Goal: Transaction & Acquisition: Purchase product/service

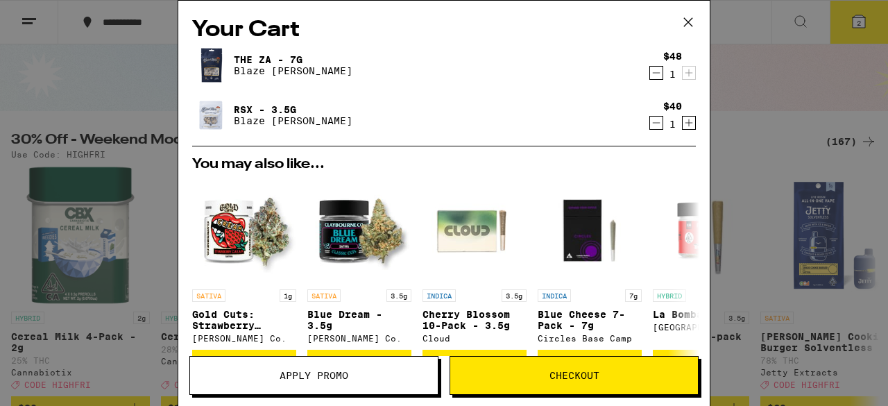
click at [650, 70] on icon "Decrement" at bounding box center [656, 72] width 12 height 17
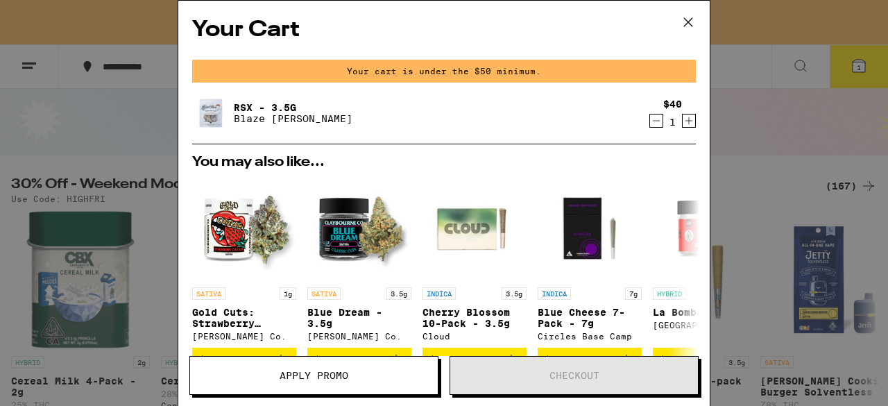
scroll to position [112, 0]
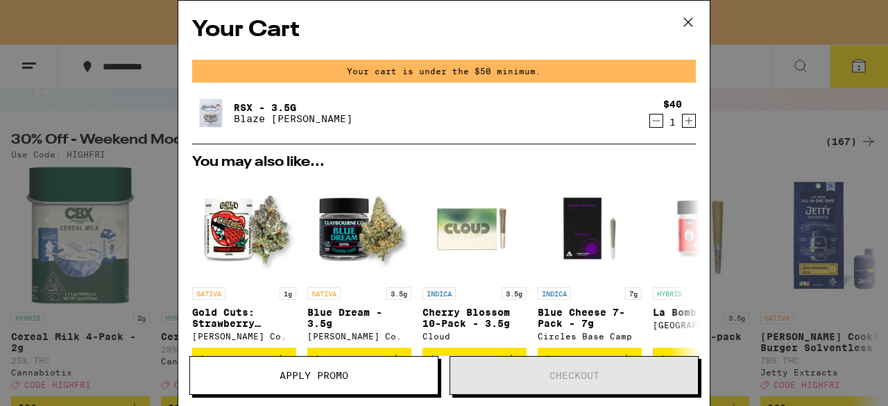
click at [650, 120] on icon "Decrement" at bounding box center [656, 120] width 12 height 17
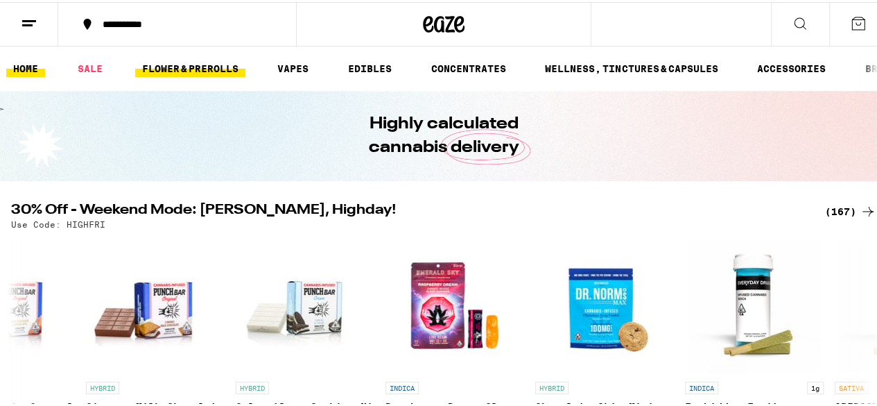
click at [213, 73] on link "FLOWER & PREROLLS" at bounding box center [190, 66] width 110 height 17
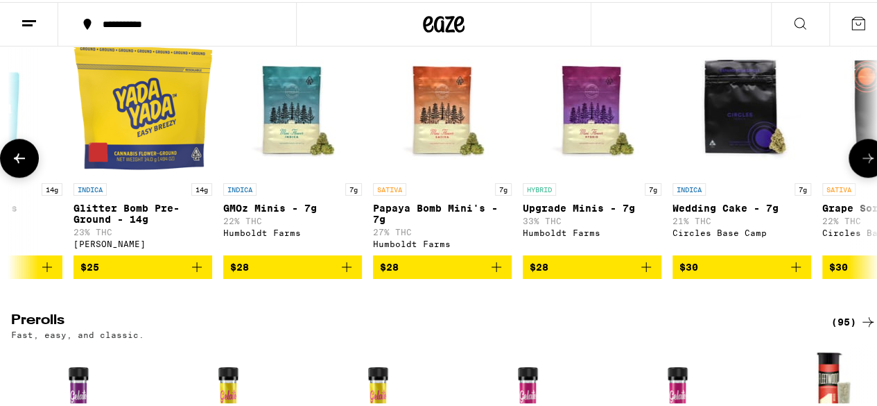
scroll to position [0, 104]
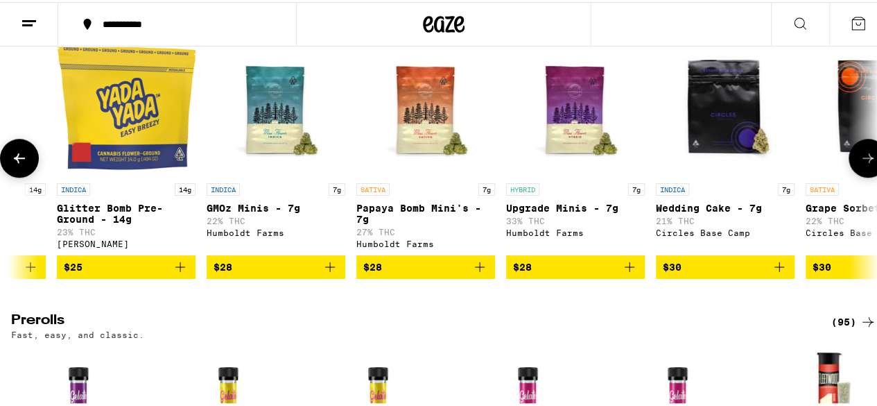
click at [544, 273] on span "$28" at bounding box center [575, 265] width 125 height 17
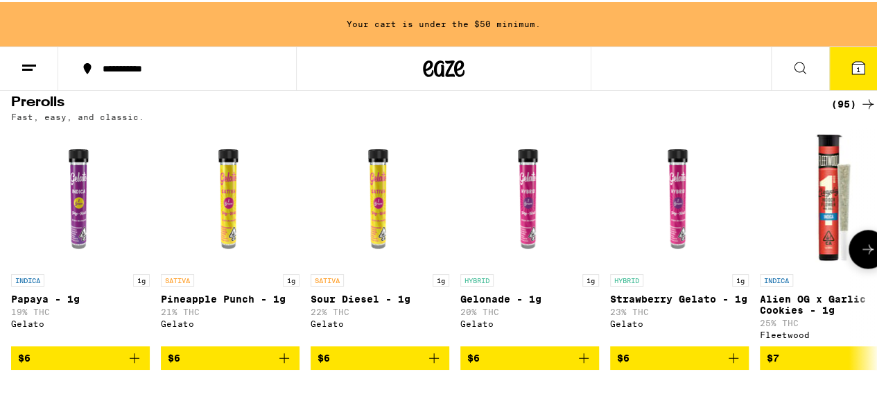
scroll to position [813, 0]
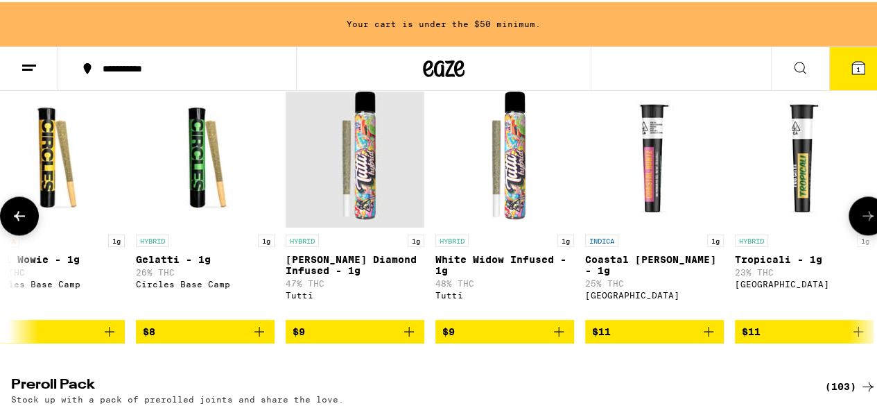
click at [544, 274] on p "White Widow Infused - 1g" at bounding box center [504, 263] width 139 height 22
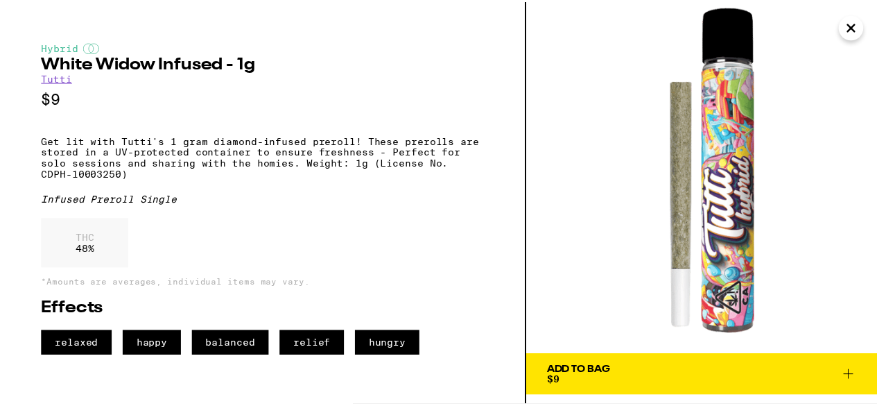
scroll to position [0, 1911]
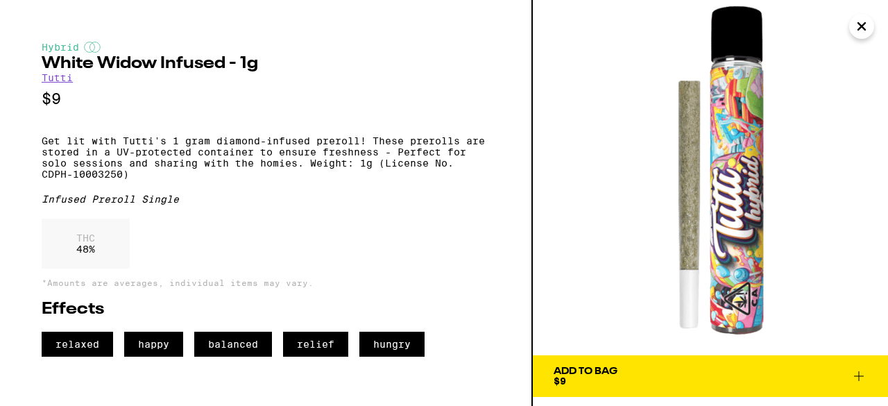
click at [868, 21] on icon "Close" at bounding box center [861, 26] width 17 height 21
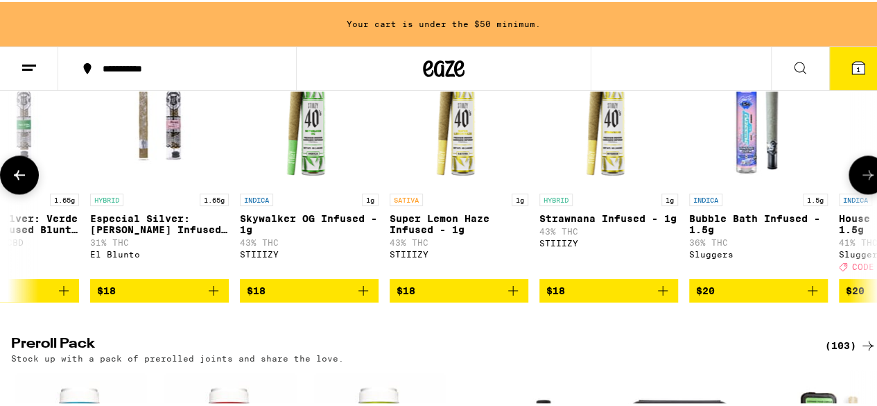
scroll to position [0, 8311]
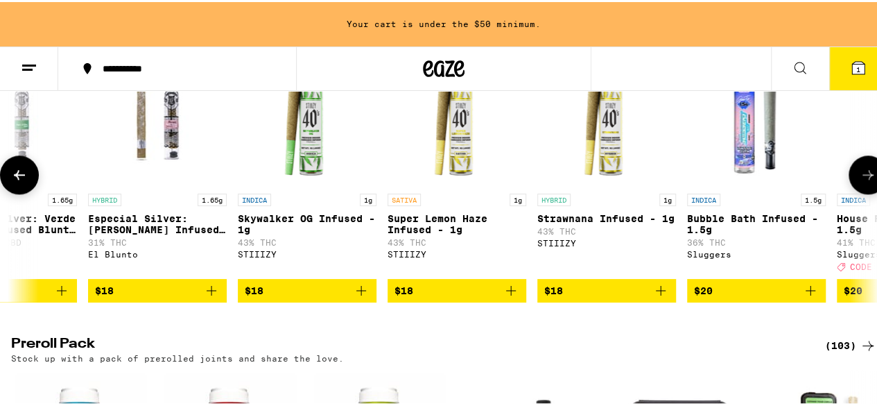
click at [279, 297] on span "$18" at bounding box center [307, 288] width 125 height 17
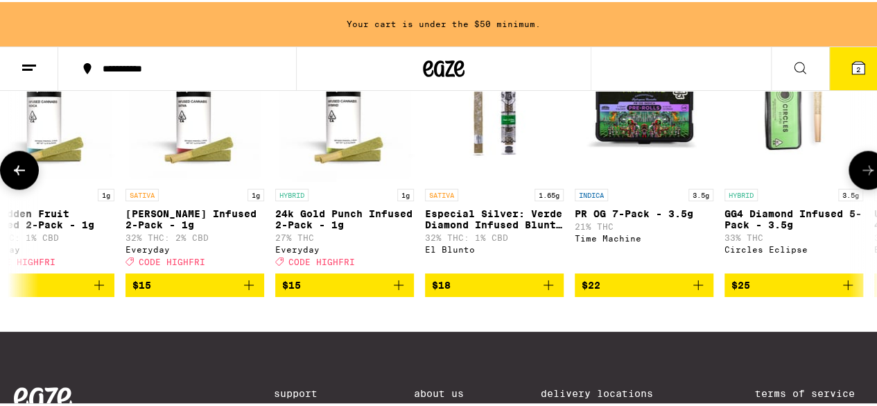
scroll to position [0, 0]
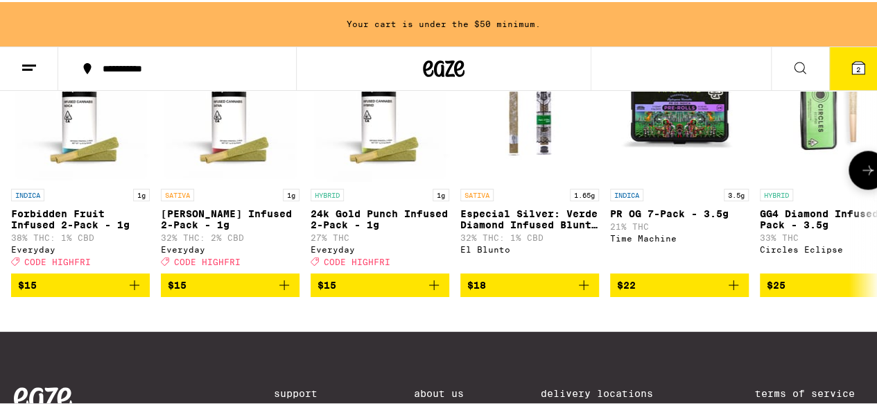
click at [369, 291] on span "$15" at bounding box center [380, 283] width 125 height 17
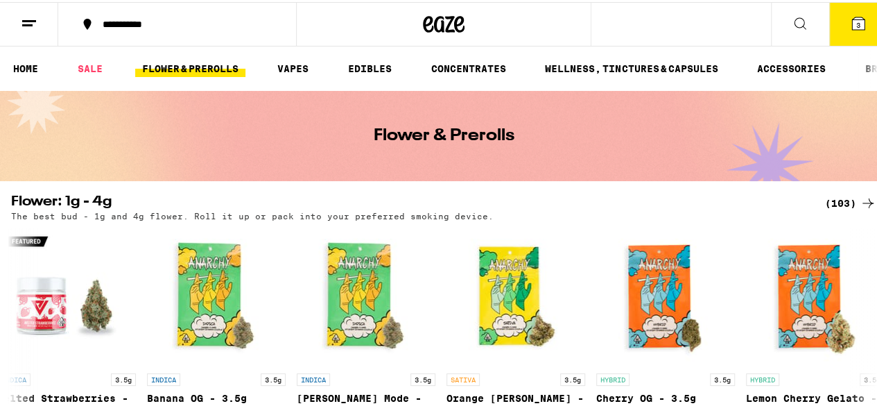
scroll to position [2, 0]
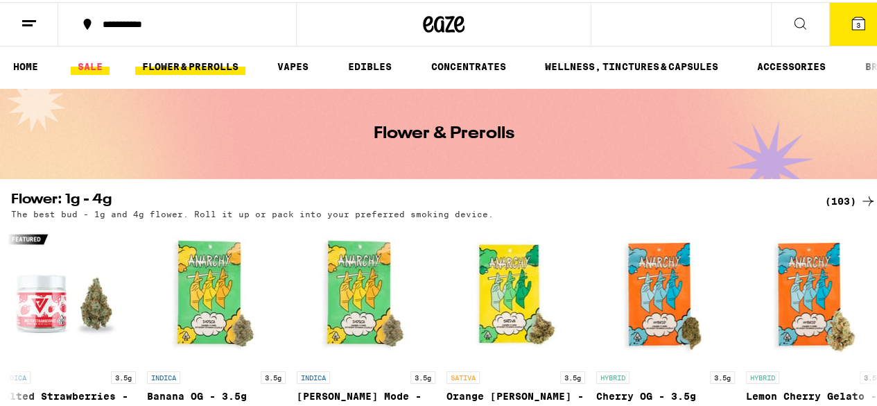
click at [86, 61] on link "SALE" at bounding box center [90, 64] width 39 height 17
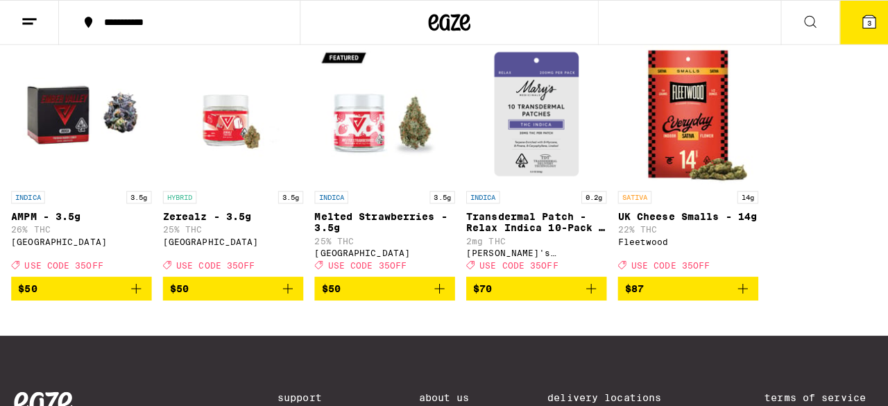
scroll to position [826, 0]
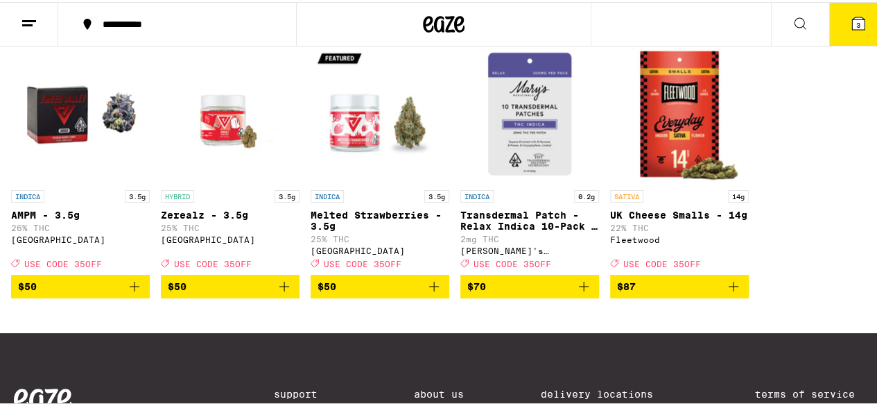
click at [92, 293] on span "$50" at bounding box center [80, 284] width 125 height 17
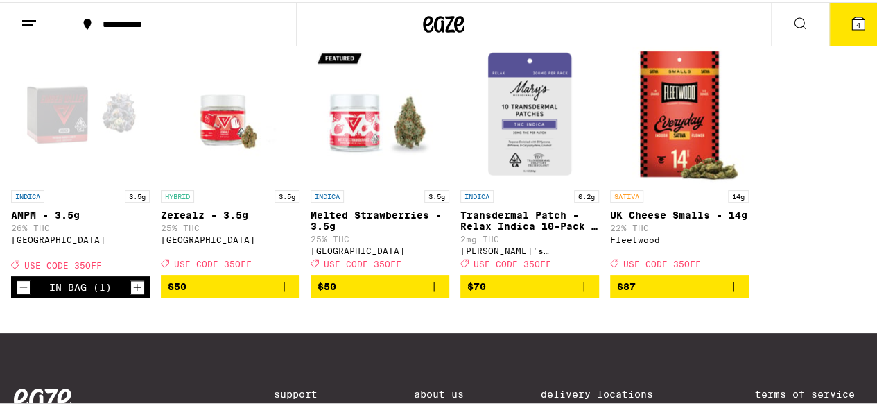
click at [852, 31] on button "4" at bounding box center [858, 22] width 58 height 43
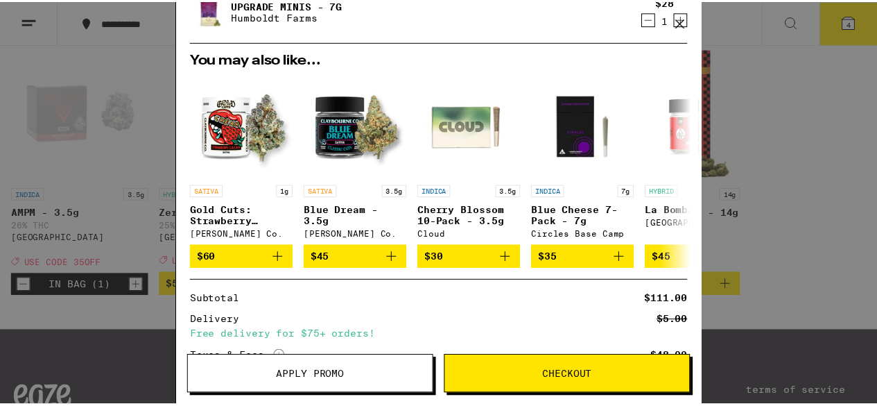
scroll to position [320, 0]
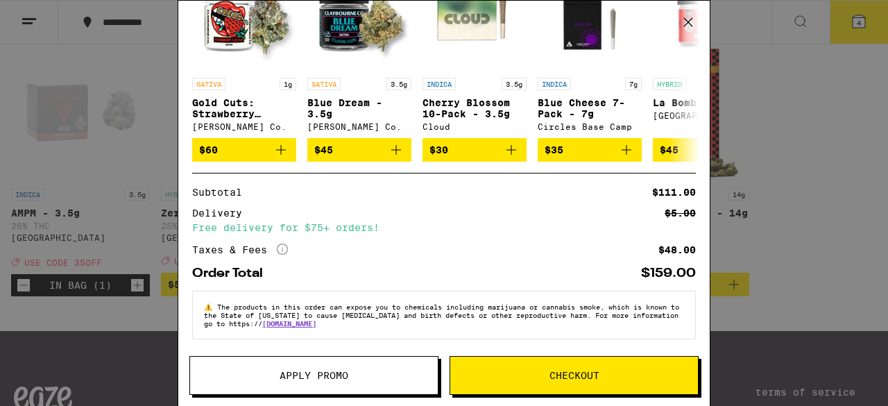
click at [306, 363] on button "Apply Promo" at bounding box center [313, 375] width 249 height 39
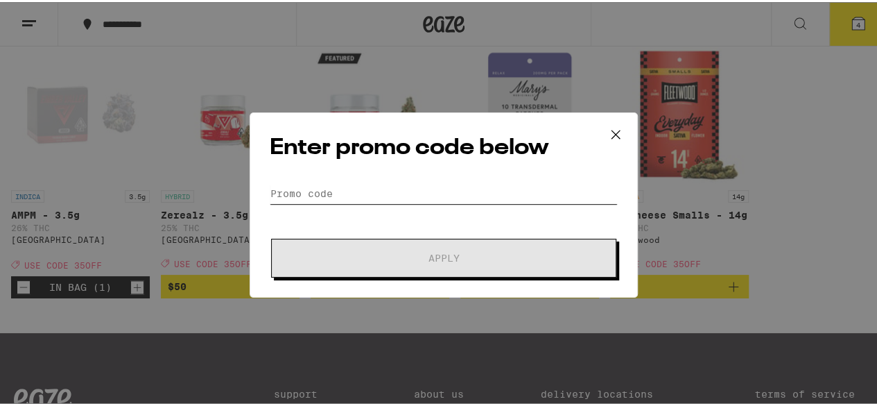
click at [352, 185] on input "Promo Code" at bounding box center [444, 191] width 348 height 21
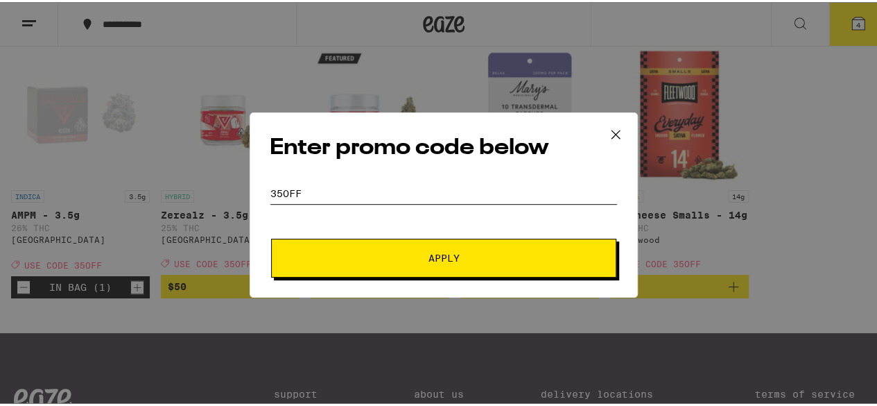
type input "35off"
click at [354, 245] on button "Apply" at bounding box center [443, 255] width 345 height 39
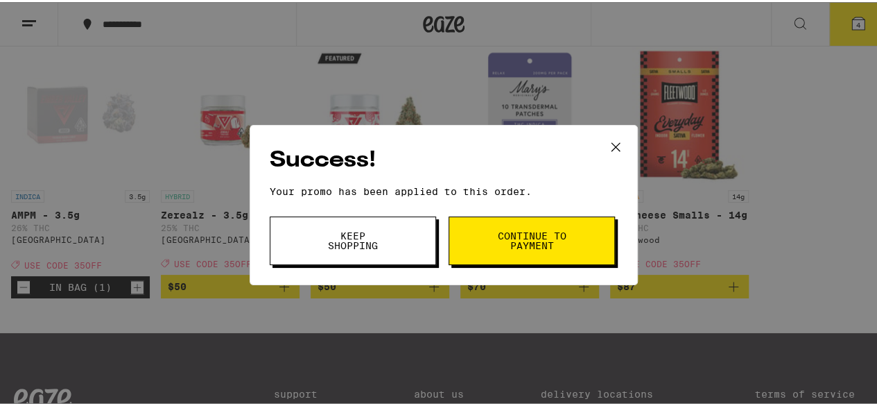
click at [510, 223] on button "Continue to payment" at bounding box center [532, 238] width 166 height 49
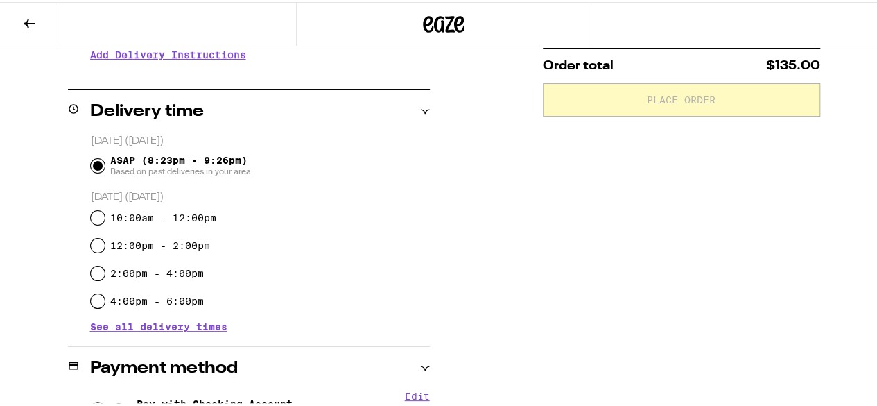
scroll to position [551, 0]
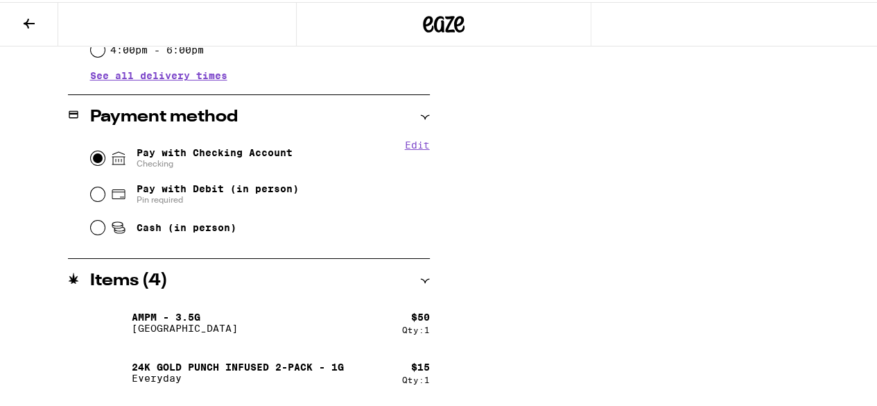
click at [99, 157] on input "Pay with Checking Account Checking" at bounding box center [98, 156] width 14 height 14
radio input "true"
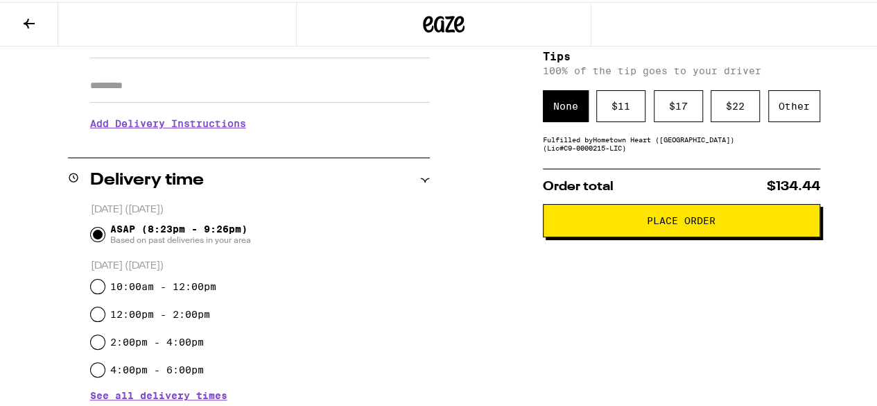
scroll to position [230, 0]
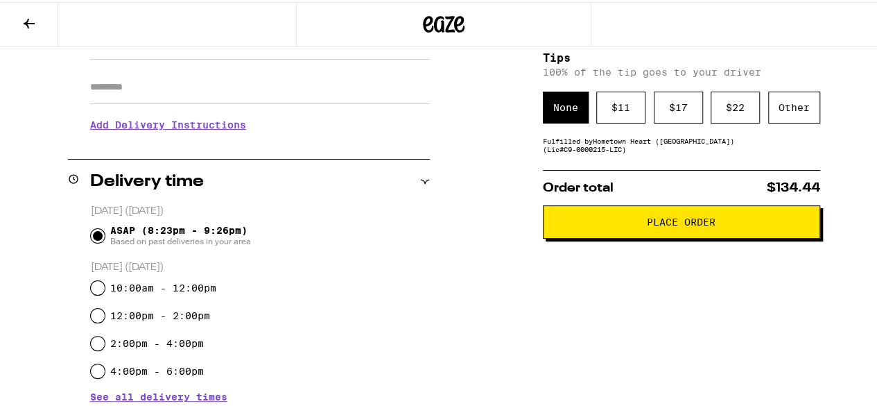
click at [602, 221] on span "Place Order" at bounding box center [682, 220] width 254 height 10
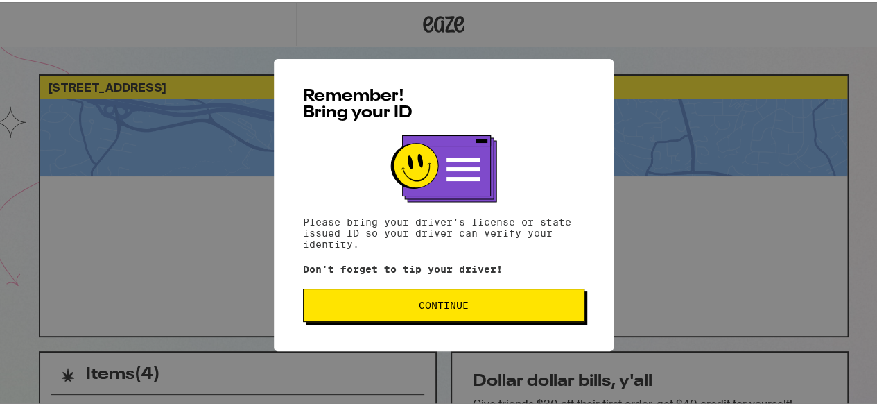
click at [544, 304] on span "Continue" at bounding box center [444, 303] width 258 height 10
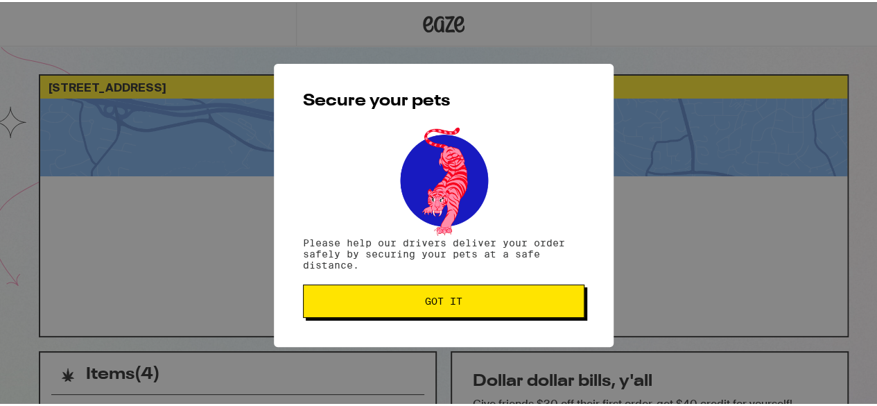
click at [544, 304] on span "Got it" at bounding box center [444, 299] width 258 height 10
